Goal: Transaction & Acquisition: Purchase product/service

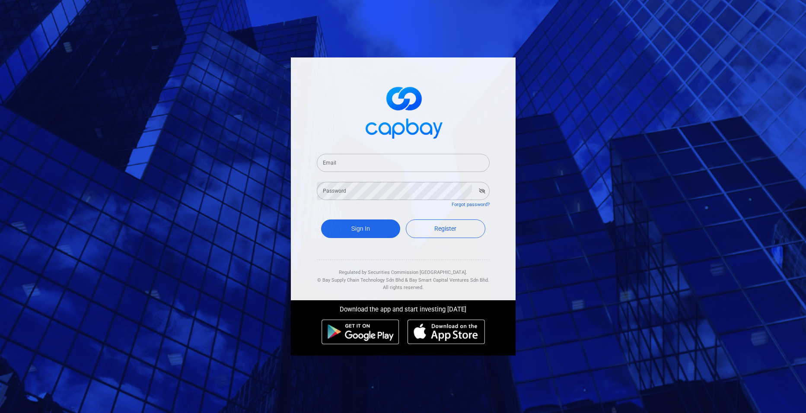
click at [363, 162] on input "Email" at bounding box center [403, 163] width 173 height 18
type input "[EMAIL_ADDRESS][DOMAIN_NAME]"
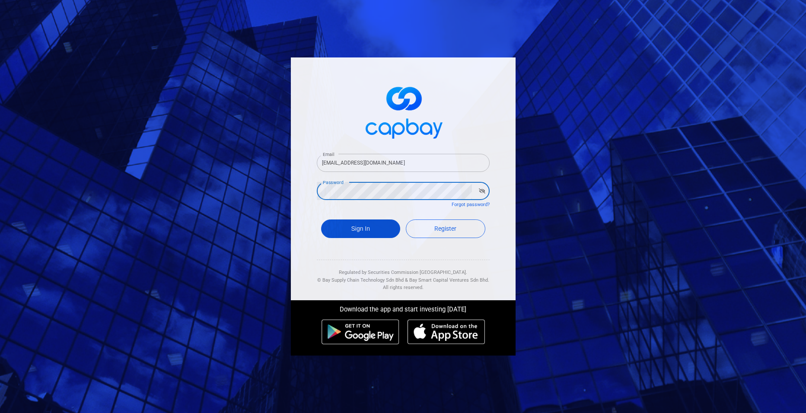
click at [375, 228] on button "Sign In" at bounding box center [361, 229] width 80 height 19
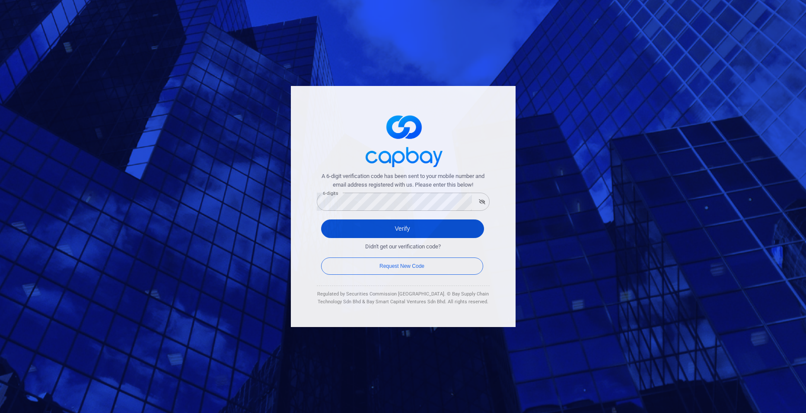
click at [377, 230] on button "Verify" at bounding box center [402, 229] width 163 height 19
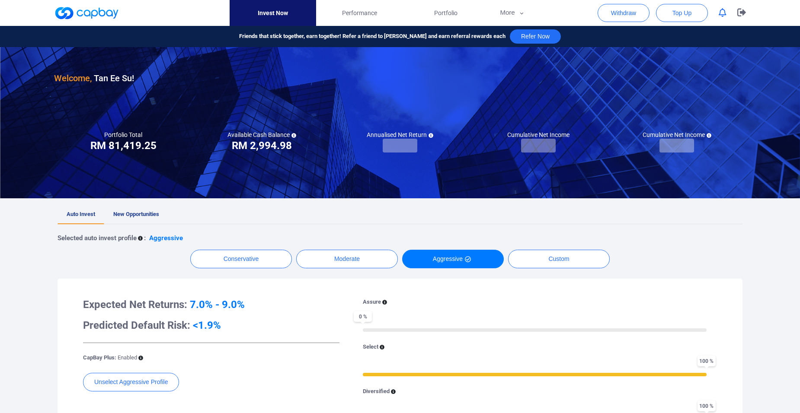
checkbox input "true"
click at [137, 209] on link "New Opportunities" at bounding box center [136, 214] width 64 height 19
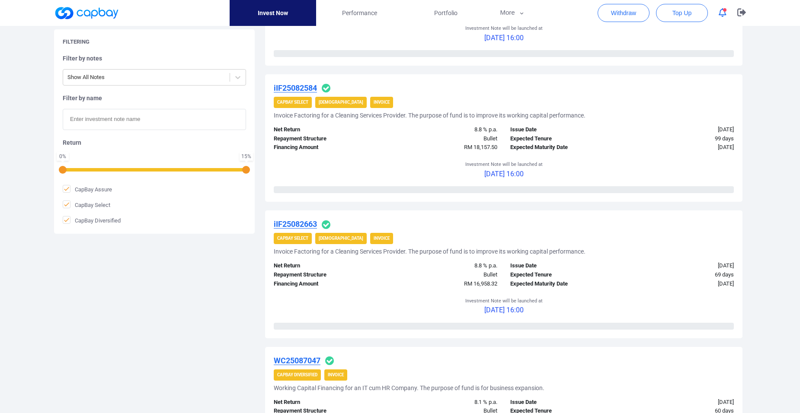
scroll to position [1210, 0]
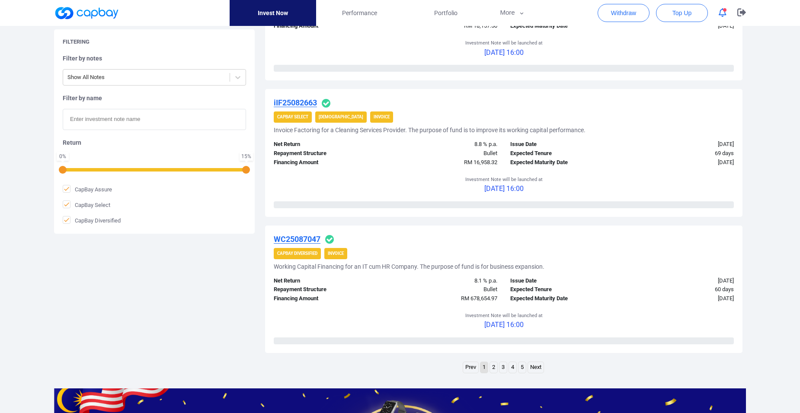
click at [494, 367] on link "2" at bounding box center [493, 367] width 7 height 11
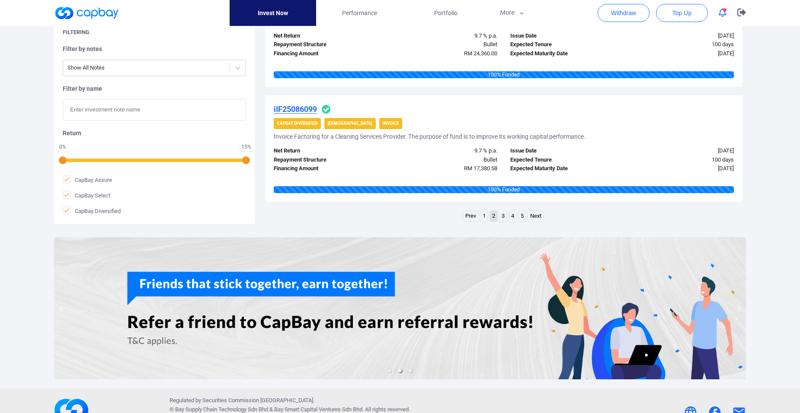
scroll to position [1228, 0]
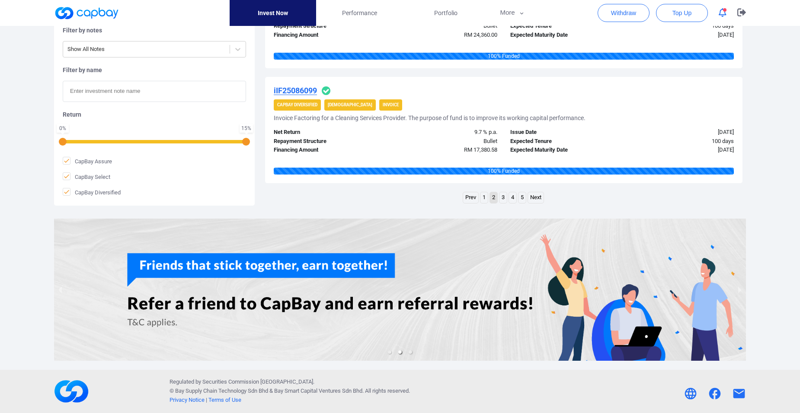
click at [502, 197] on link "3" at bounding box center [502, 197] width 7 height 11
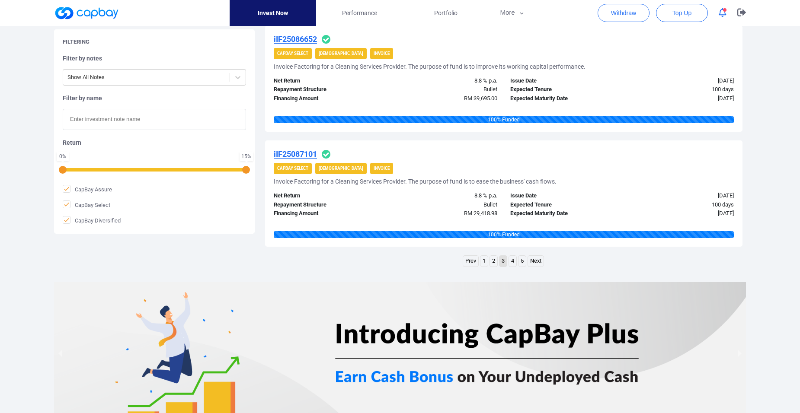
scroll to position [1167, 0]
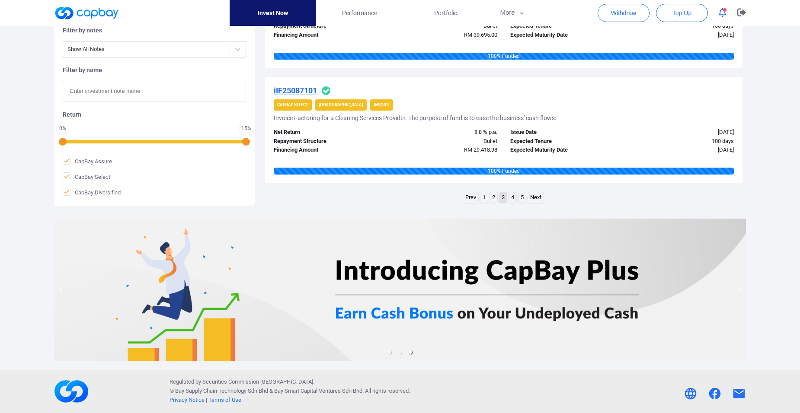
click at [512, 198] on link "4" at bounding box center [512, 197] width 7 height 11
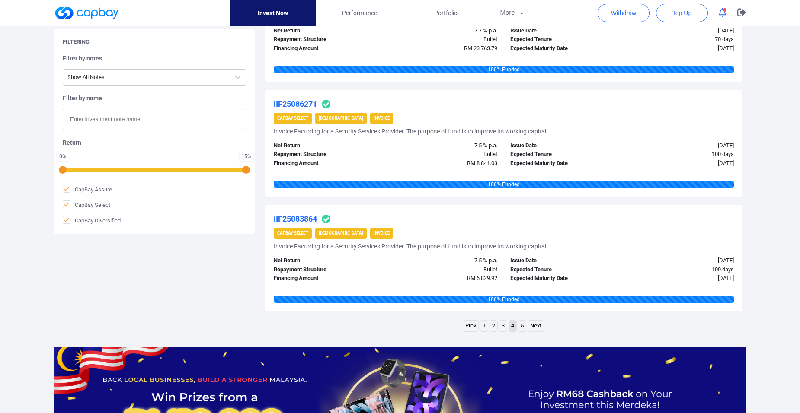
scroll to position [1141, 0]
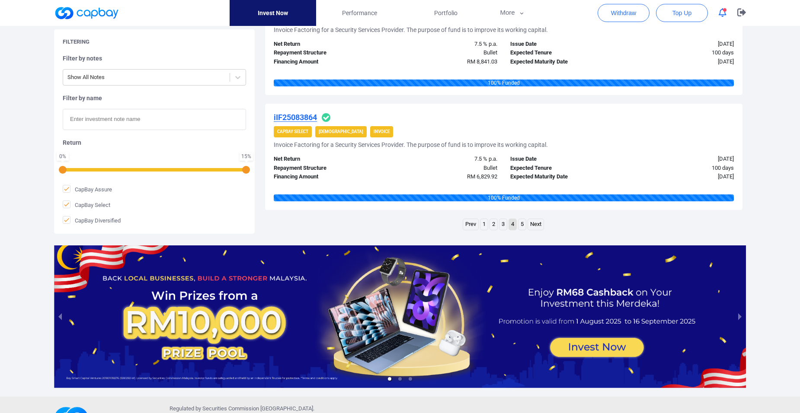
click at [521, 224] on link "5" at bounding box center [521, 224] width 7 height 11
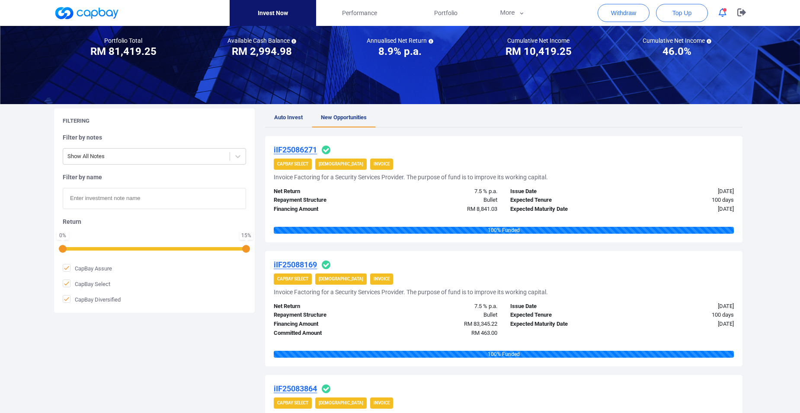
scroll to position [0, 0]
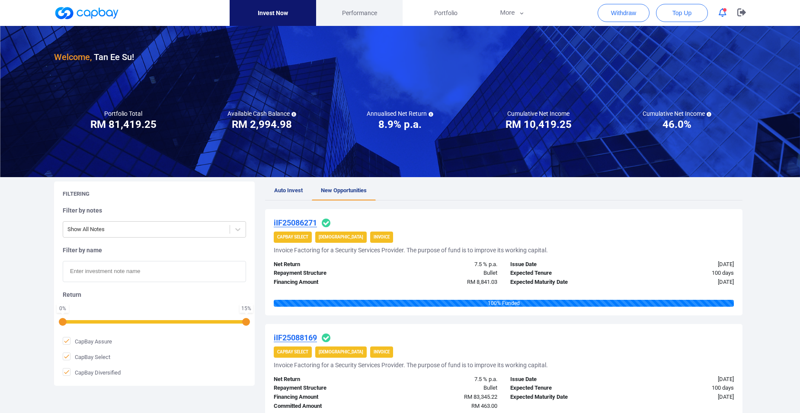
click at [361, 7] on link "Performance" at bounding box center [359, 13] width 86 height 26
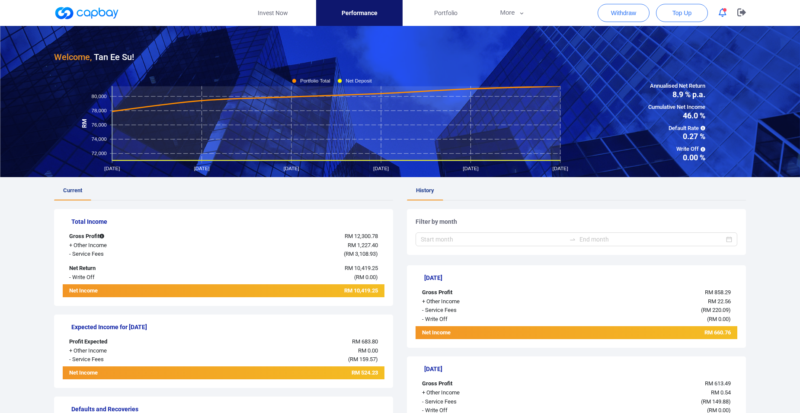
scroll to position [43, 0]
